Goal: Task Accomplishment & Management: Manage account settings

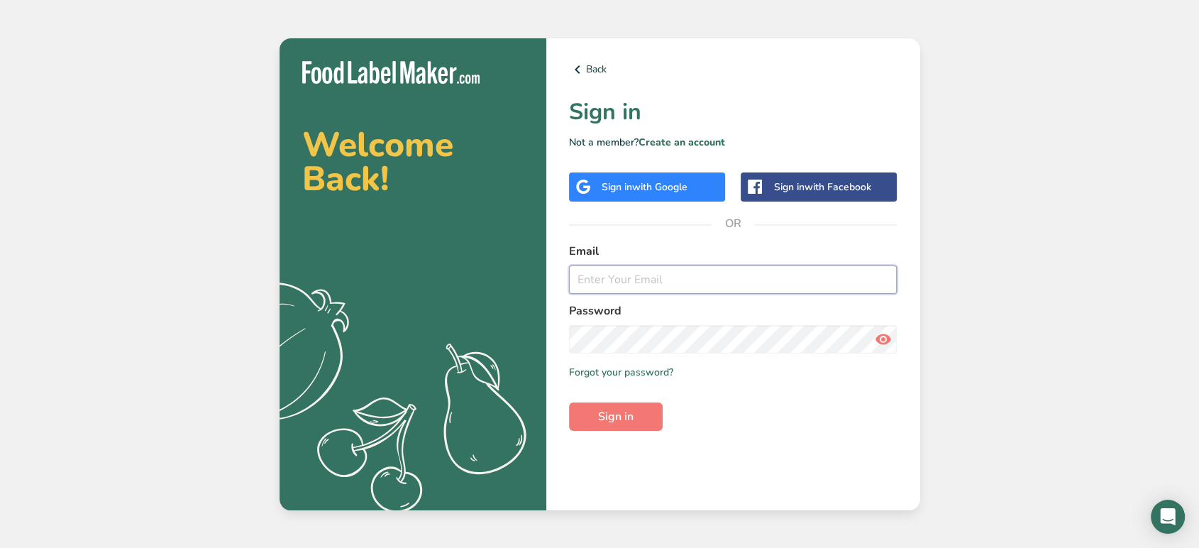
click at [679, 277] on input "email" at bounding box center [733, 279] width 329 height 28
type input "[EMAIL_ADDRESS][DOMAIN_NAME]"
click at [630, 426] on button "Sign in" at bounding box center [616, 416] width 94 height 28
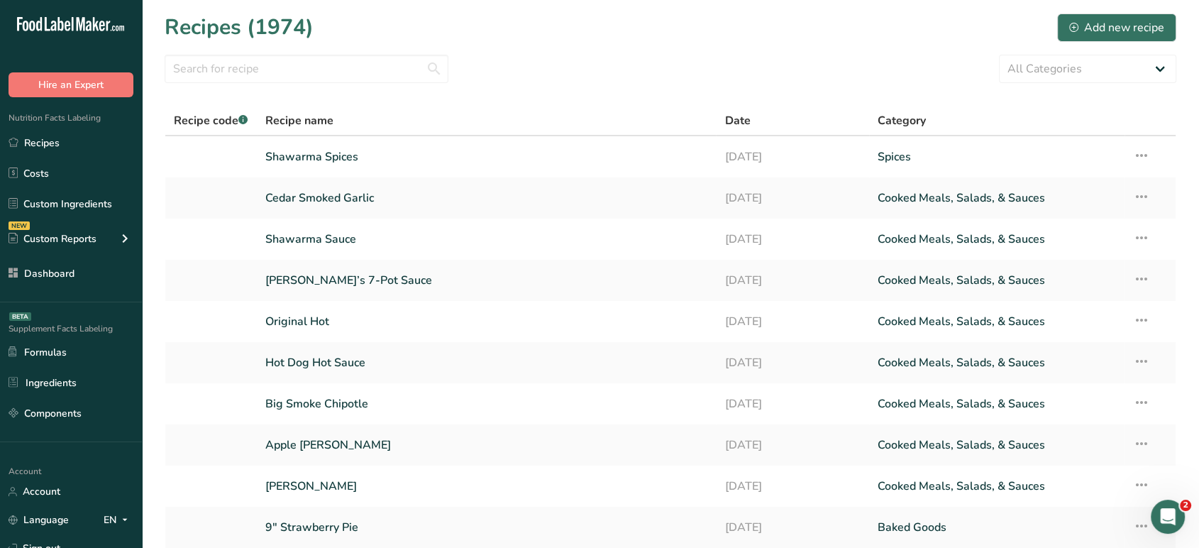
click at [613, 35] on div "Recipes (1974) Add new recipe" at bounding box center [671, 27] width 1012 height 32
click at [63, 279] on link "Dashboard" at bounding box center [71, 273] width 142 height 27
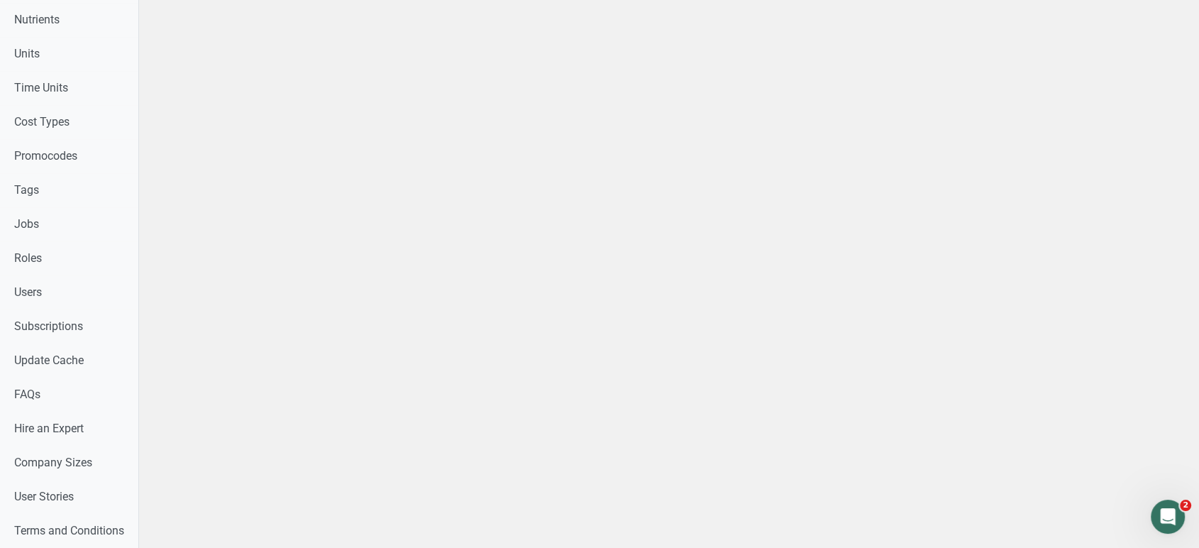
scroll to position [700, 0]
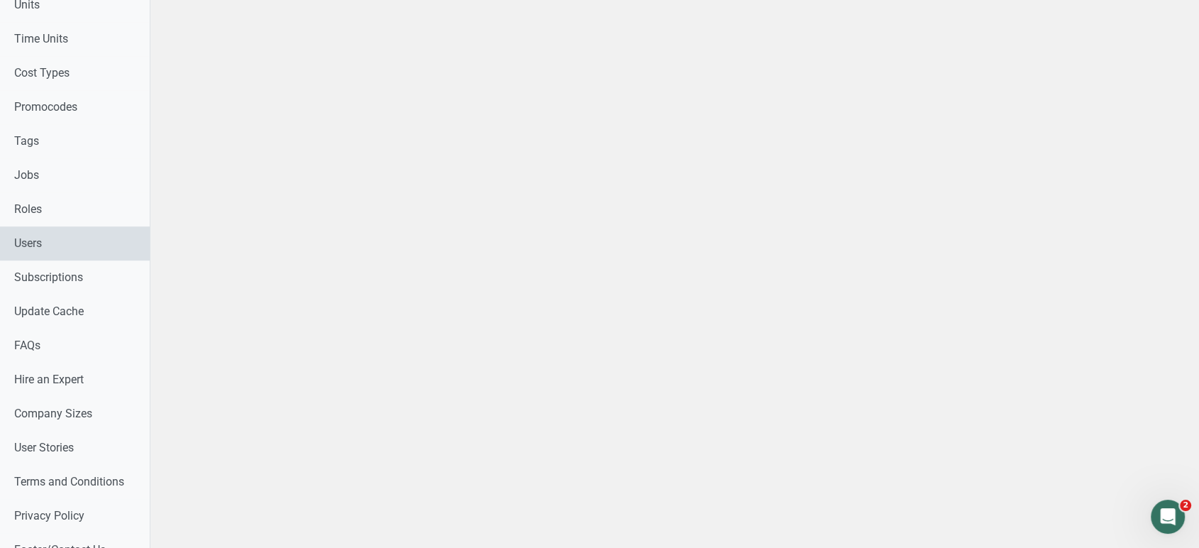
click at [51, 226] on link "Users" at bounding box center [75, 243] width 150 height 34
select select
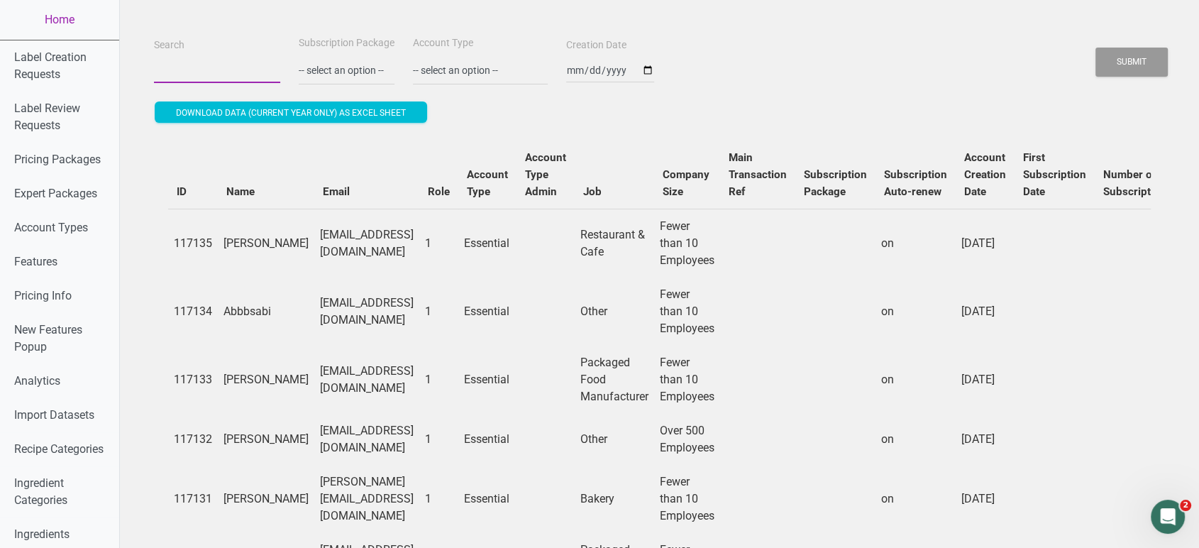
click at [187, 78] on input "Search" at bounding box center [217, 70] width 126 height 26
paste input "[EMAIL_ADDRESS][DOMAIN_NAME]"
click at [1096, 48] on button "Submit" at bounding box center [1132, 62] width 72 height 29
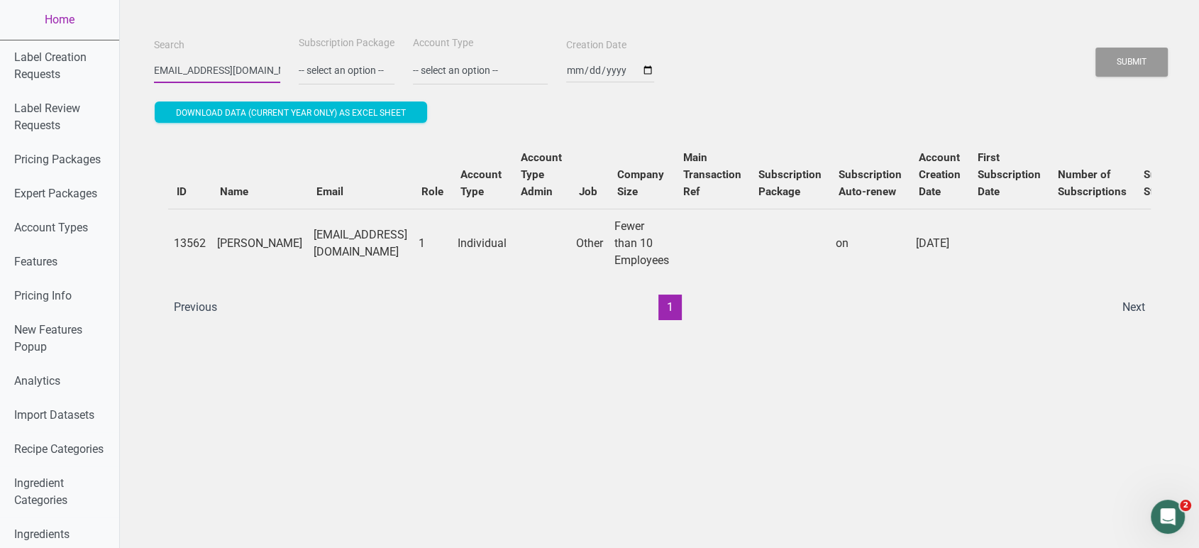
scroll to position [0, 0]
type input "b"
paste input "[EMAIL_ADDRESS][DOMAIN_NAME]"
click at [1096, 48] on button "Submit" at bounding box center [1132, 62] width 72 height 29
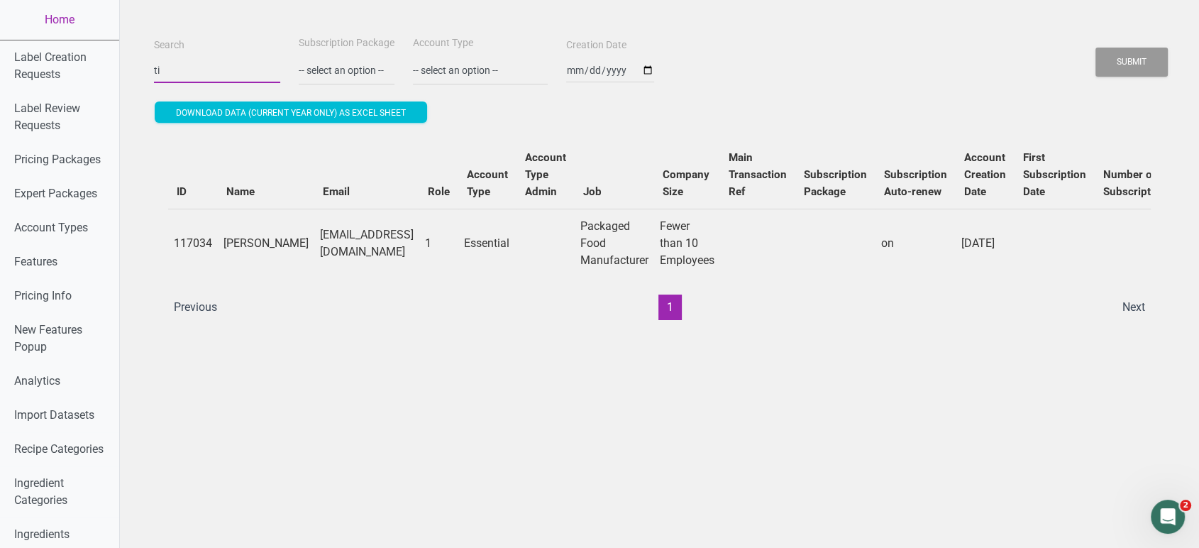
type input "t"
paste input "[EMAIL_ADDRESS][DOMAIN_NAME]"
click at [1096, 48] on button "Submit" at bounding box center [1132, 62] width 72 height 29
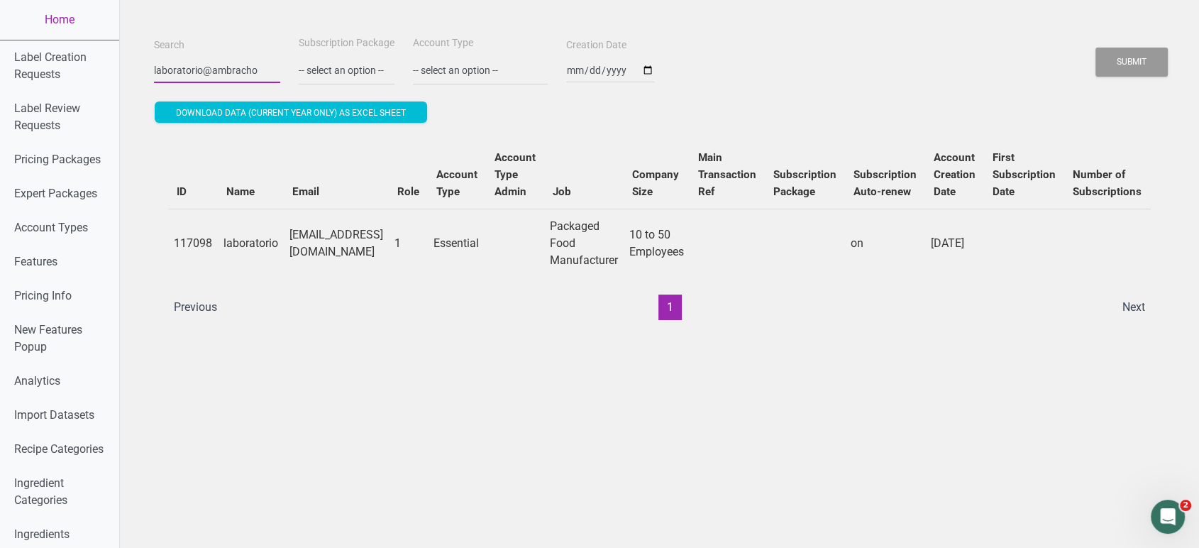
scroll to position [0, 0]
type input "l"
paste input "[PERSON_NAME][EMAIL_ADDRESS][DOMAIN_NAME]"
click at [1096, 48] on button "Submit" at bounding box center [1132, 62] width 72 height 29
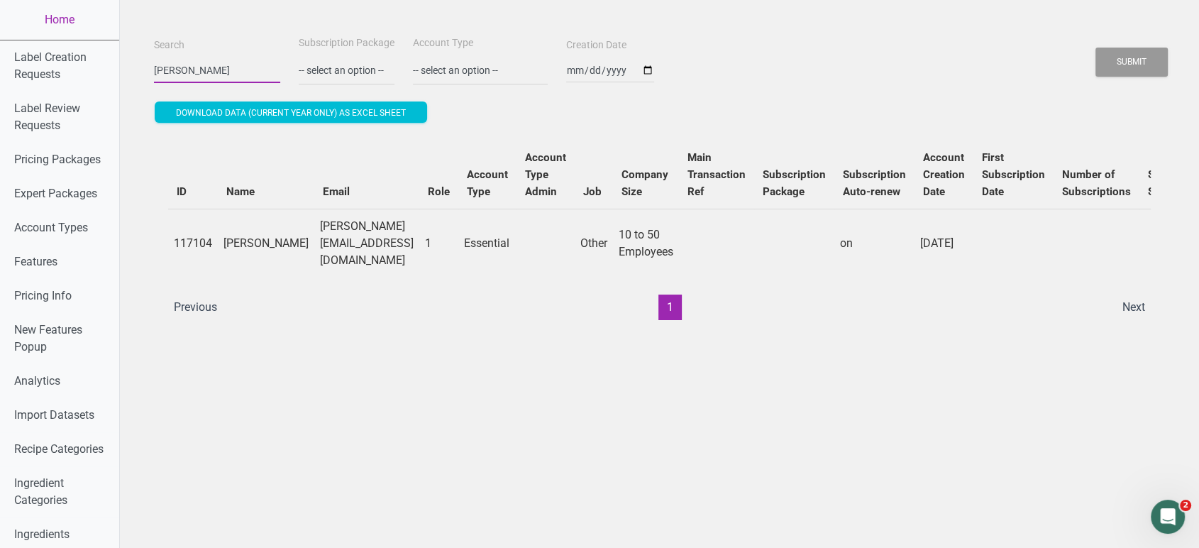
scroll to position [0, 0]
type input "s"
paste input "[PERSON_NAME][EMAIL_ADDRESS][PERSON_NAME][DOMAIN_NAME]"
click at [1096, 48] on button "Submit" at bounding box center [1132, 62] width 72 height 29
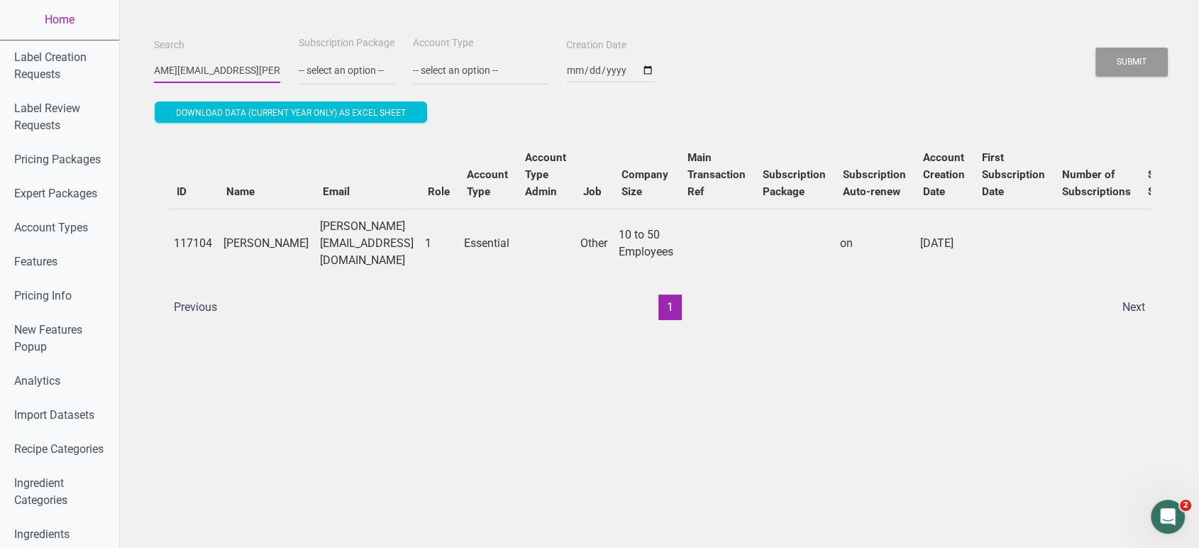
click at [1096, 48] on button "Submit" at bounding box center [1132, 62] width 72 height 29
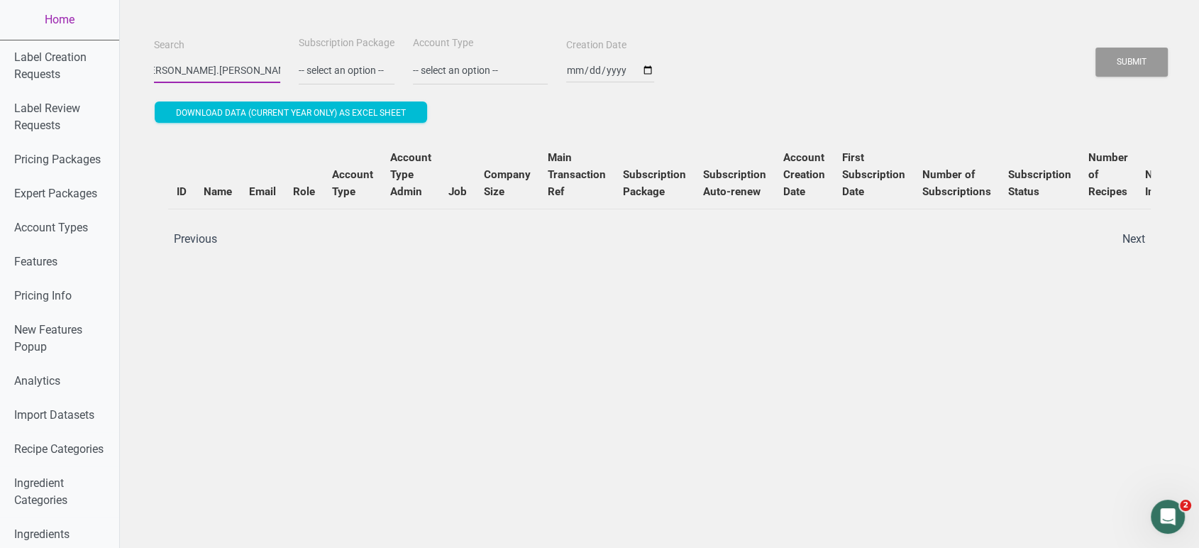
scroll to position [0, 0]
type input "m"
paste input "[PERSON_NAME][EMAIL_ADDRESS][PERSON_NAME][DOMAIN_NAME]"
type input "[PERSON_NAME][EMAIL_ADDRESS][PERSON_NAME][DOMAIN_NAME]"
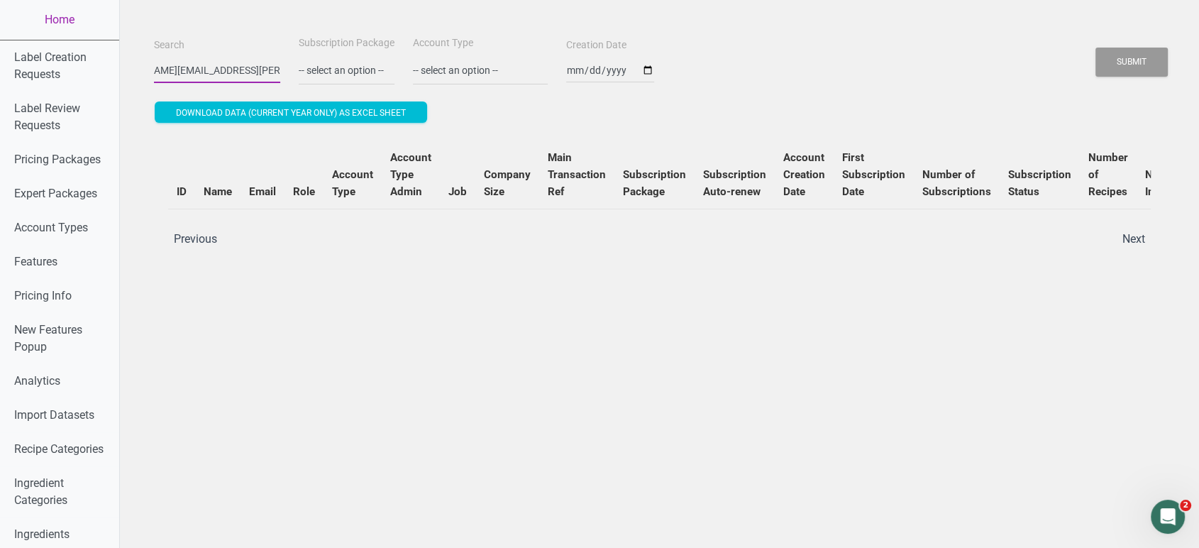
click at [1096, 48] on button "Submit" at bounding box center [1132, 62] width 72 height 29
